Goal: Transaction & Acquisition: Purchase product/service

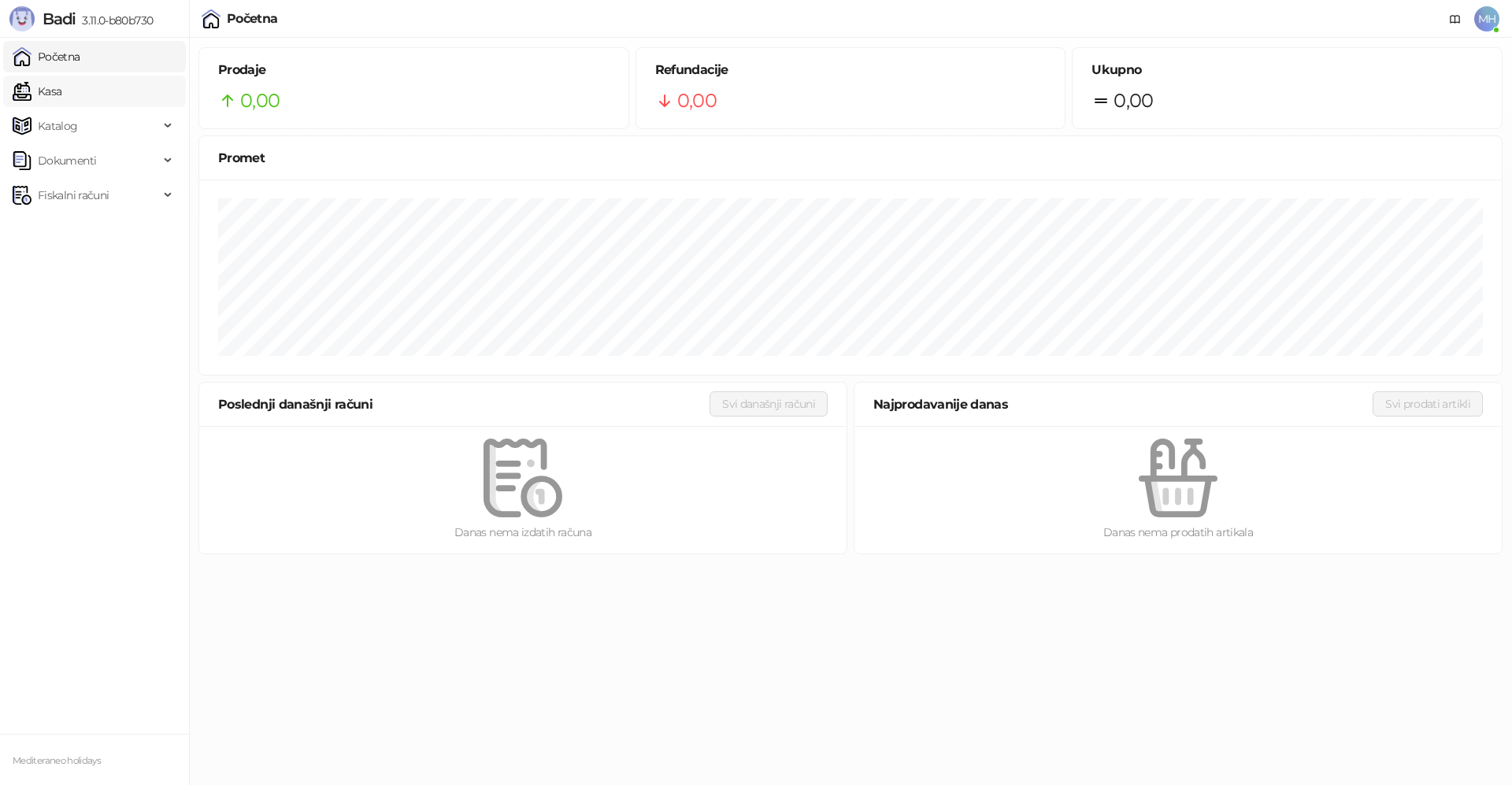
click at [61, 83] on link "Kasa" at bounding box center [36, 91] width 49 height 32
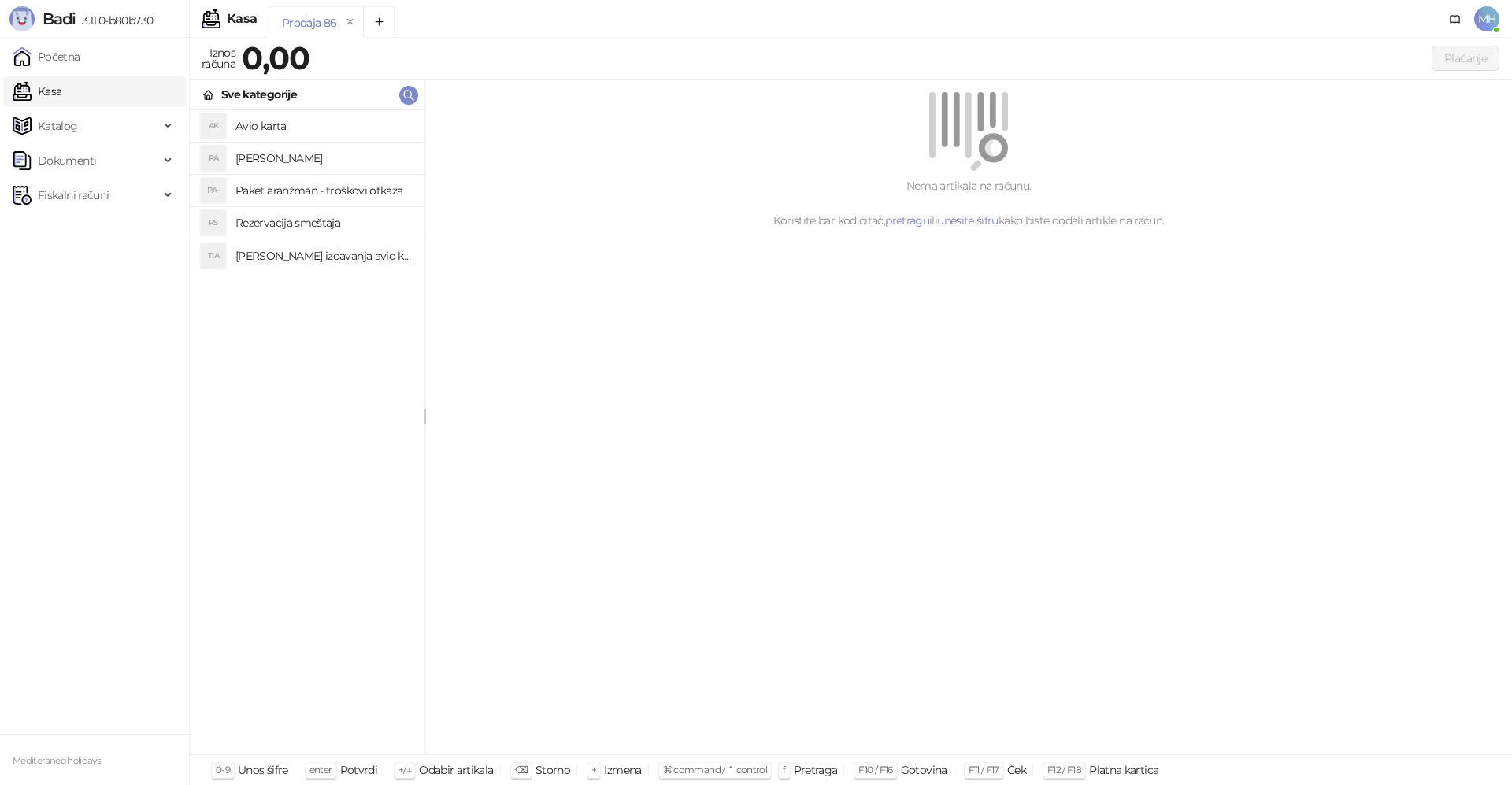
click at [276, 154] on h4 "Paket aranzman" at bounding box center [324, 158] width 177 height 25
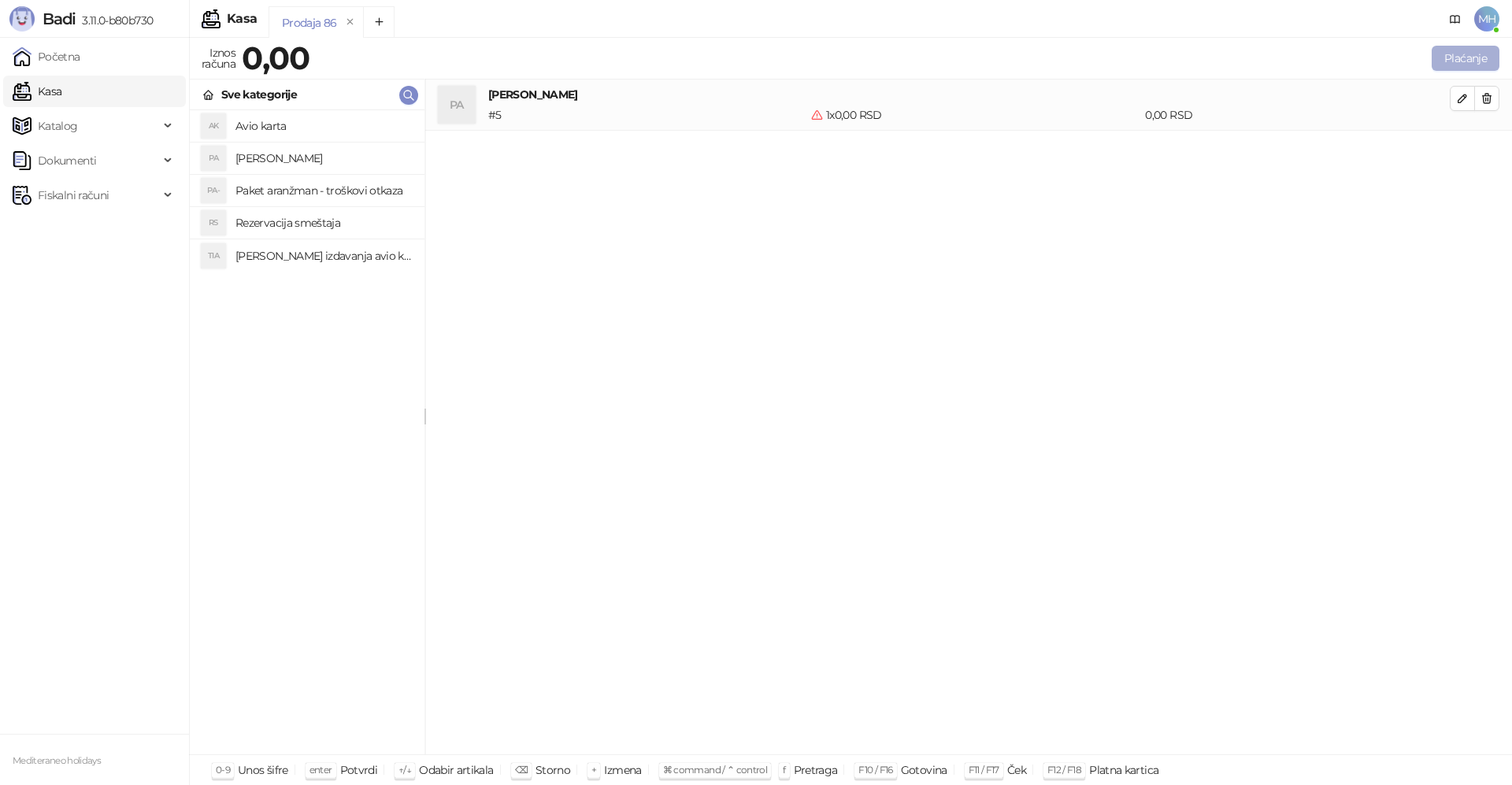
click at [1464, 48] on button "Plaćanje" at bounding box center [1465, 59] width 68 height 25
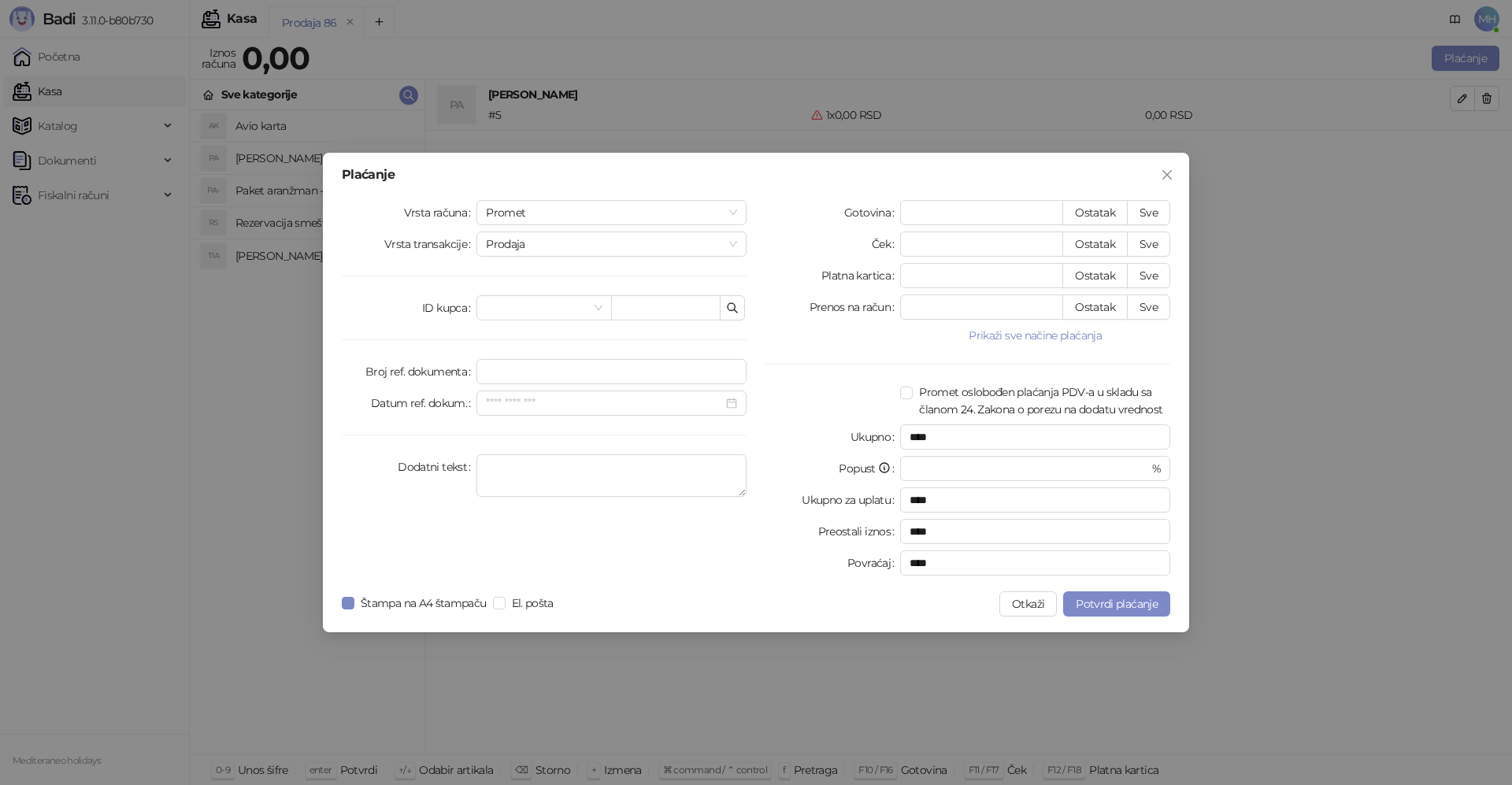
click at [1185, 188] on div "Plaćanje Vrsta računa Promet Vrsta transakcije Prodaja ID kupca Broj ref. dokum…" at bounding box center [756, 392] width 866 height 480
click at [1169, 173] on icon "close" at bounding box center [1167, 175] width 10 height 10
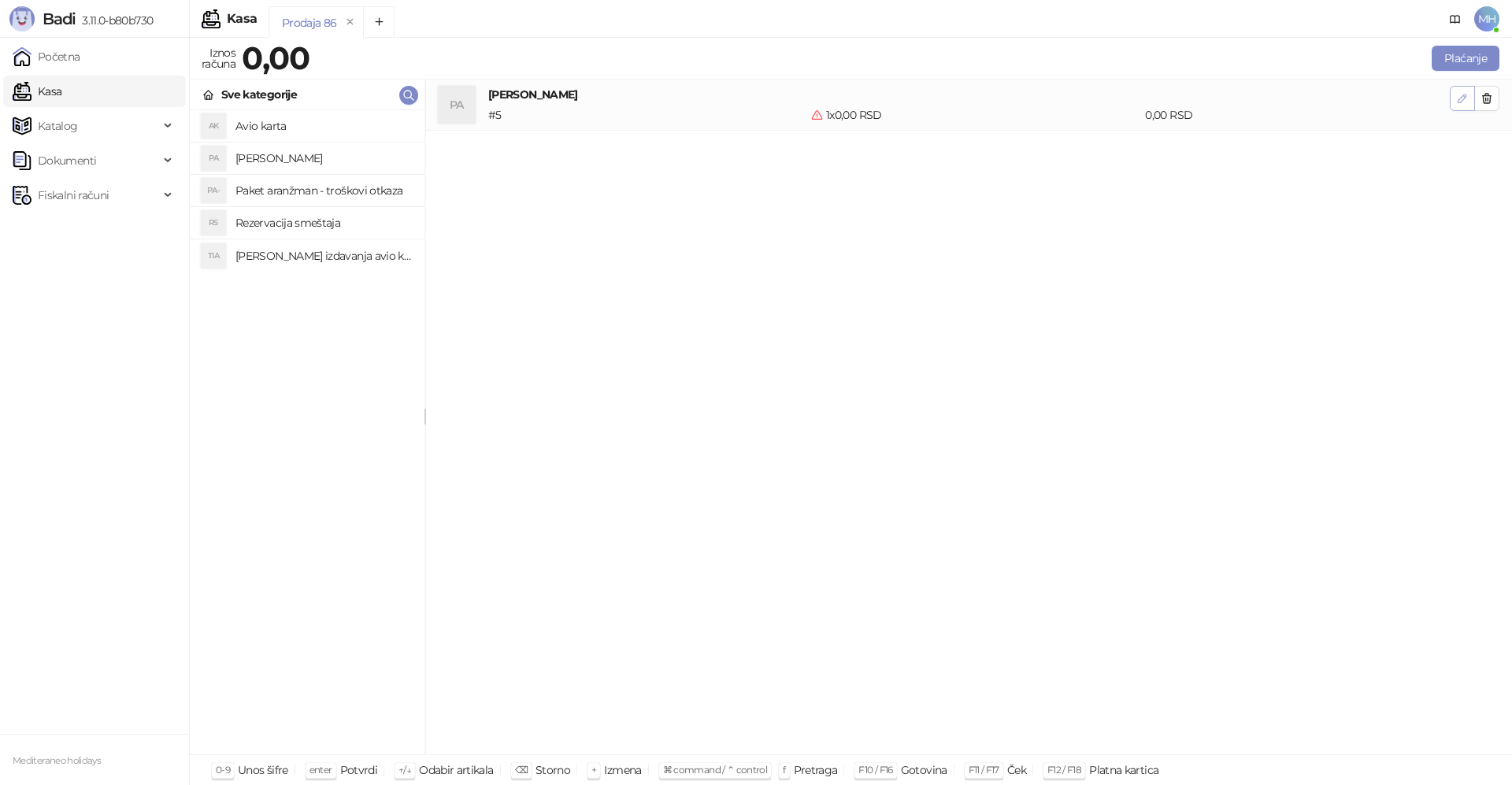
click at [1458, 107] on button "button" at bounding box center [1462, 98] width 25 height 25
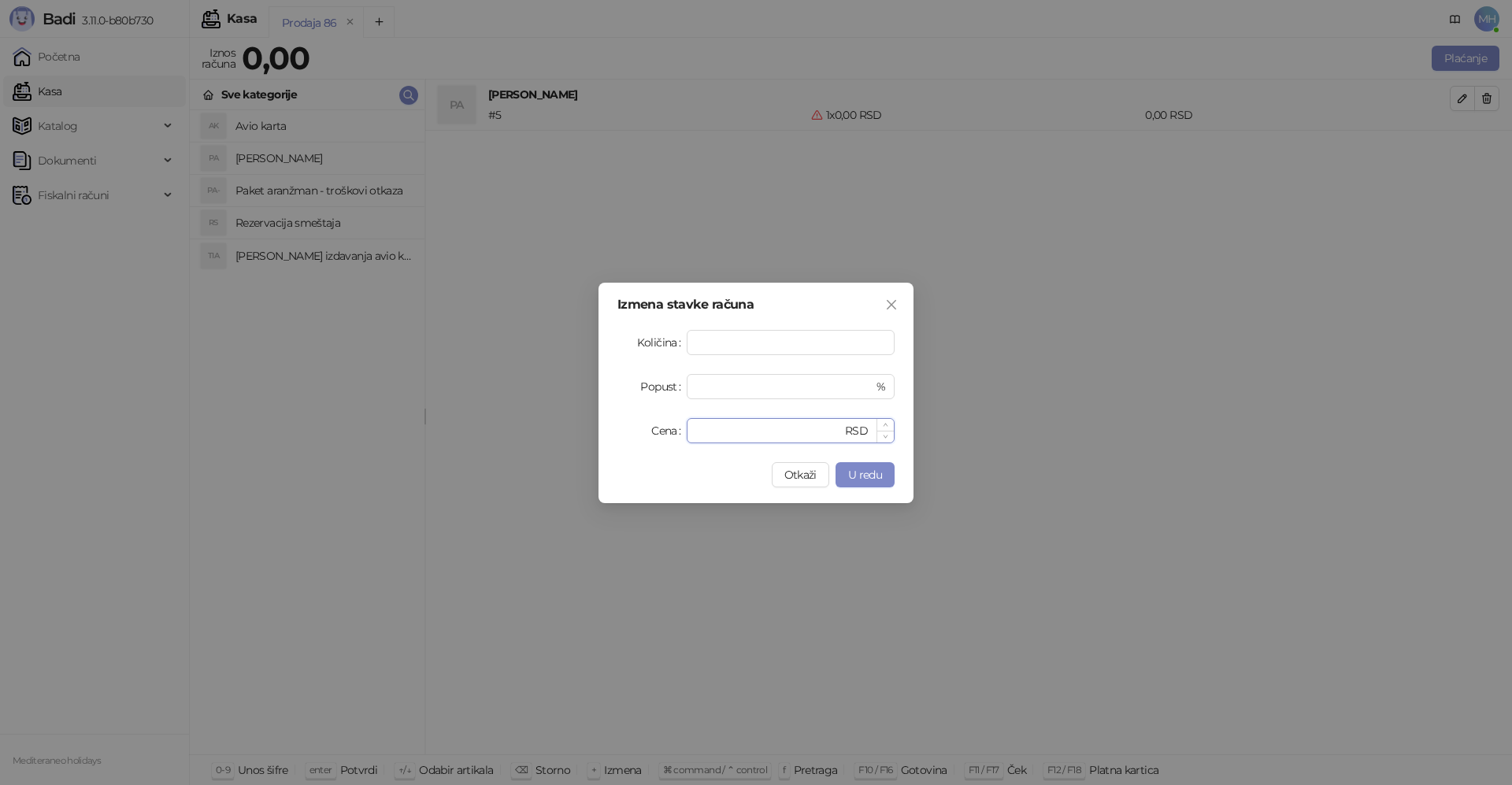
click at [707, 436] on input "*" at bounding box center [769, 430] width 146 height 24
click at [706, 434] on input "*" at bounding box center [769, 430] width 146 height 24
drag, startPoint x: 707, startPoint y: 432, endPoint x: 656, endPoint y: 436, distance: 51.2
click at [661, 436] on div "Cena * RSD" at bounding box center [756, 431] width 277 height 25
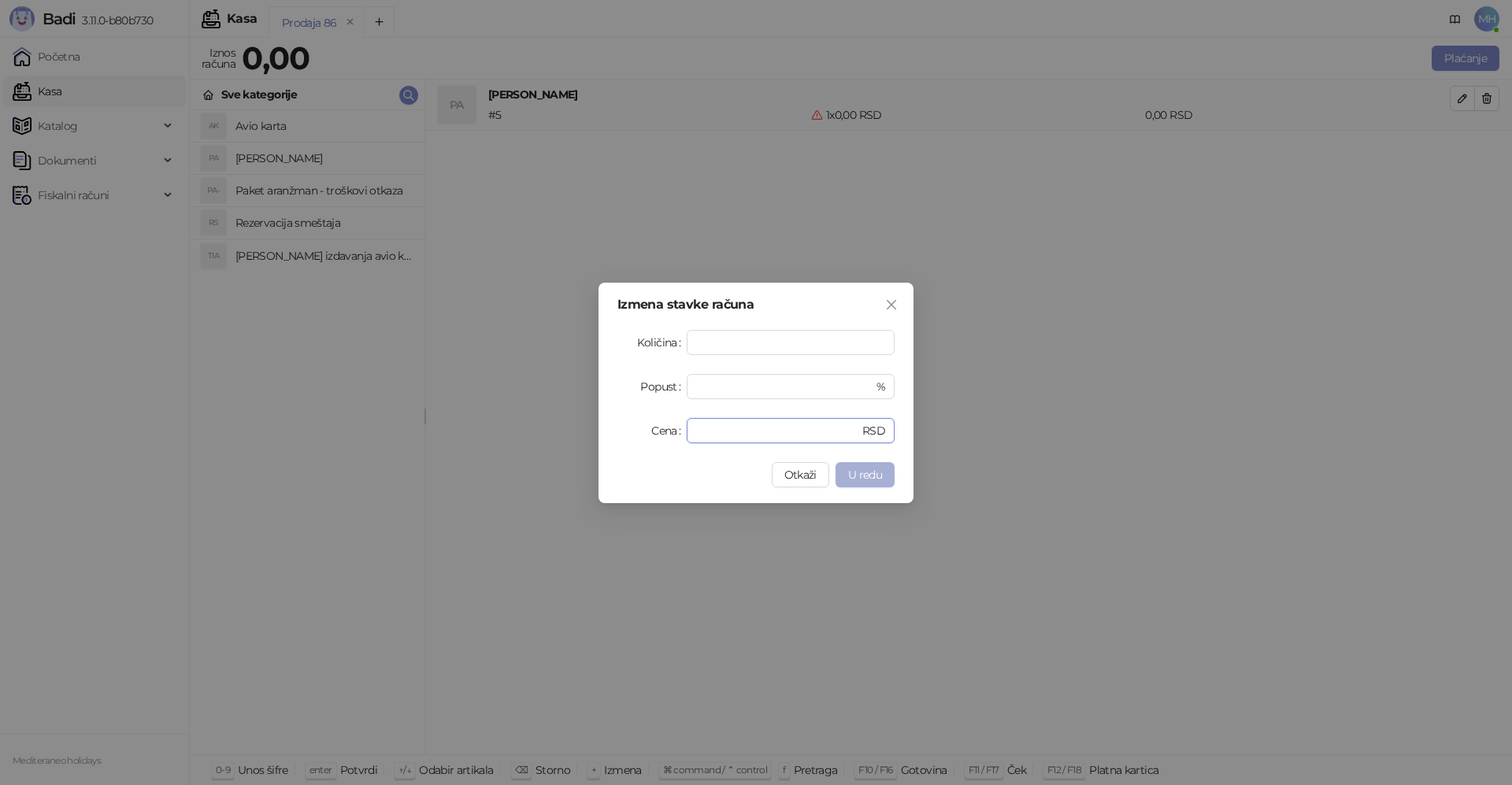
type input "******"
click at [855, 478] on span "U redu" at bounding box center [865, 474] width 34 height 14
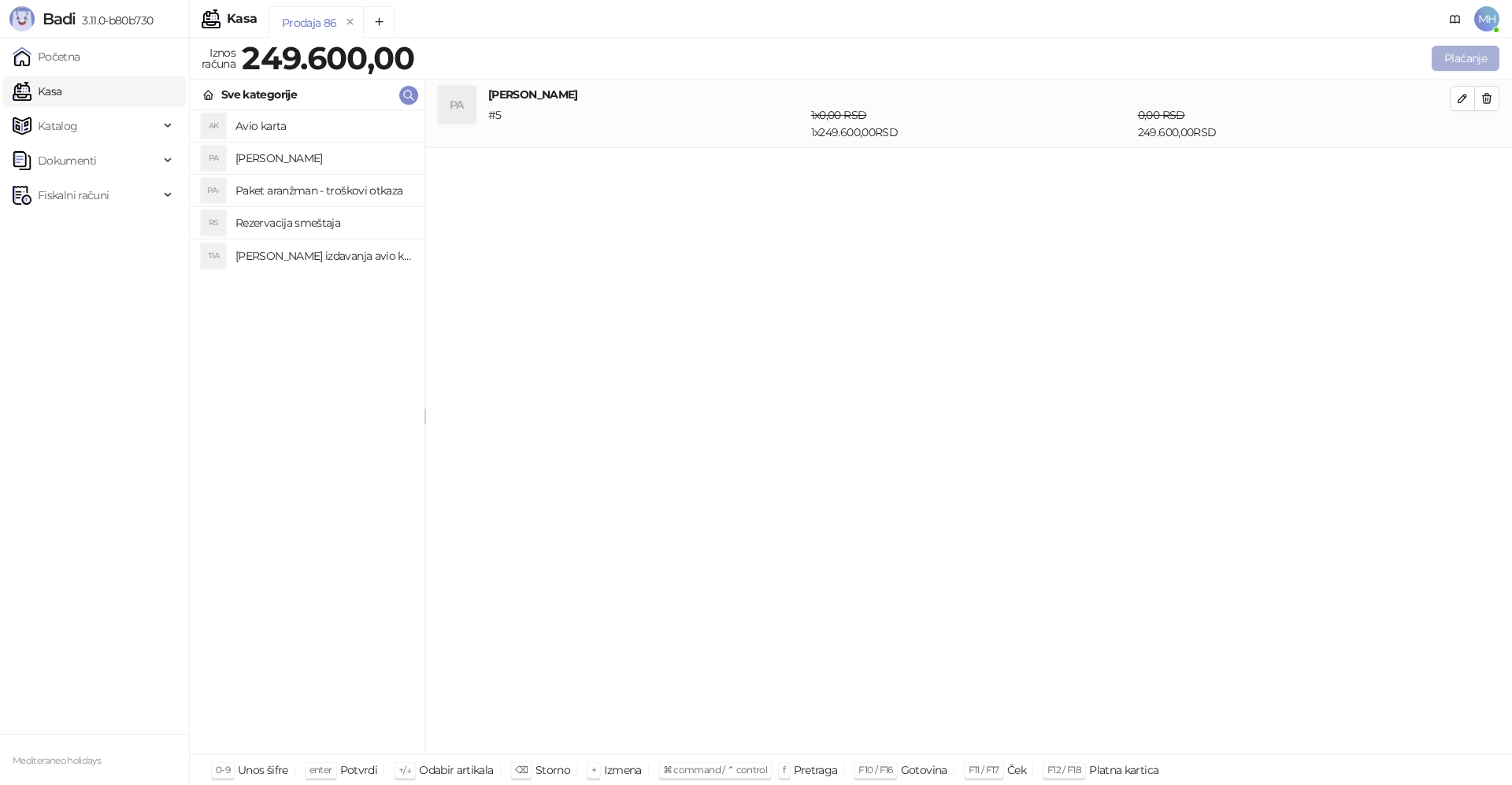
click at [1455, 59] on button "Plaćanje" at bounding box center [1465, 59] width 68 height 25
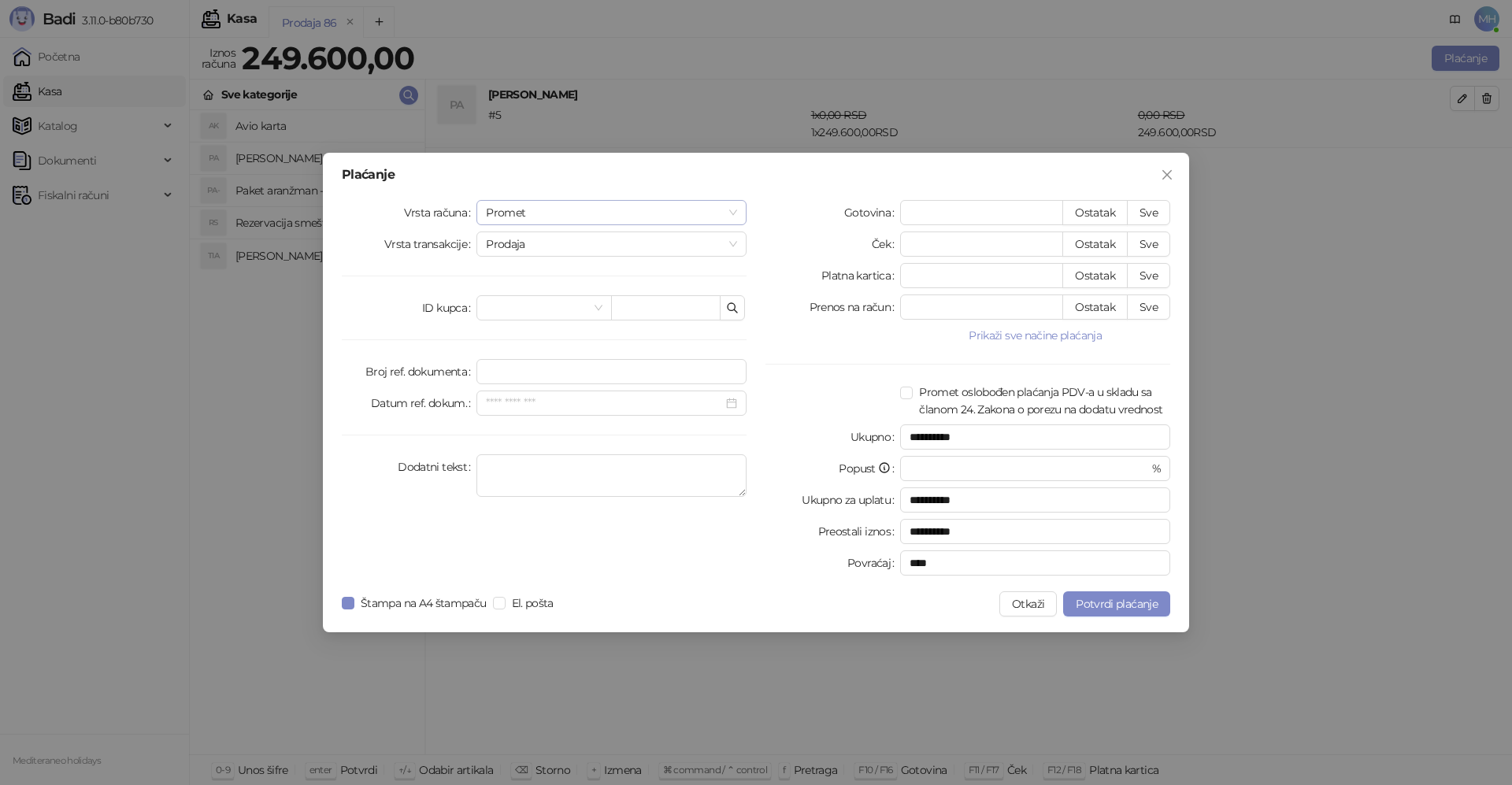
click at [583, 210] on span "Promet" at bounding box center [612, 212] width 252 height 24
click at [525, 318] on div "Avans" at bounding box center [611, 320] width 245 height 17
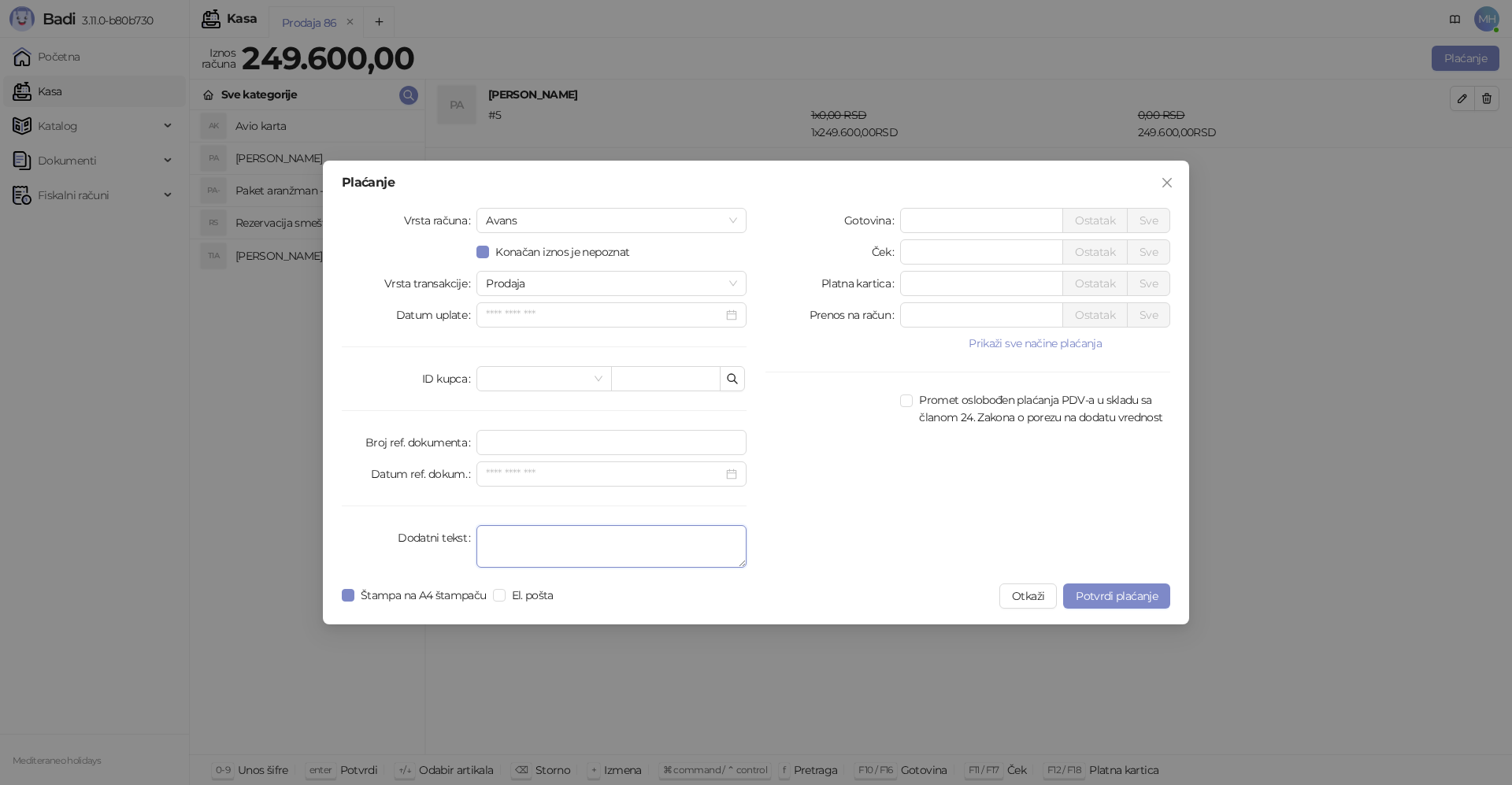
click at [524, 555] on textarea "Dodatni tekst" at bounding box center [611, 546] width 270 height 42
type textarea "*********"
drag, startPoint x: 935, startPoint y: 221, endPoint x: 885, endPoint y: 220, distance: 50.0
click at [885, 220] on div "Gotovina * Ostatak Sve" at bounding box center [968, 221] width 405 height 25
type input "******"
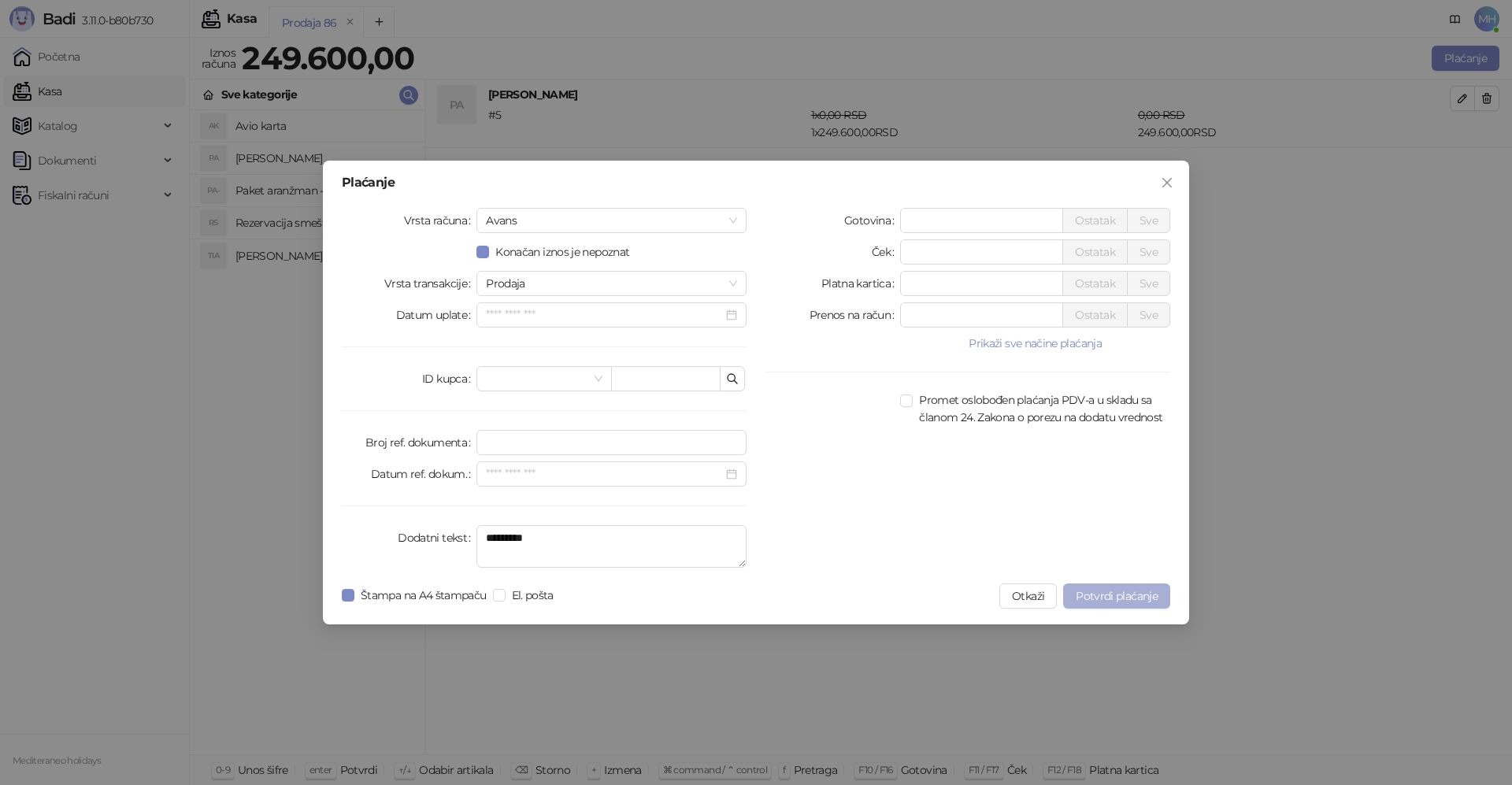
click at [1090, 605] on button "Potvrdi plaćanje" at bounding box center [1117, 596] width 108 height 25
